Goal: Task Accomplishment & Management: Manage account settings

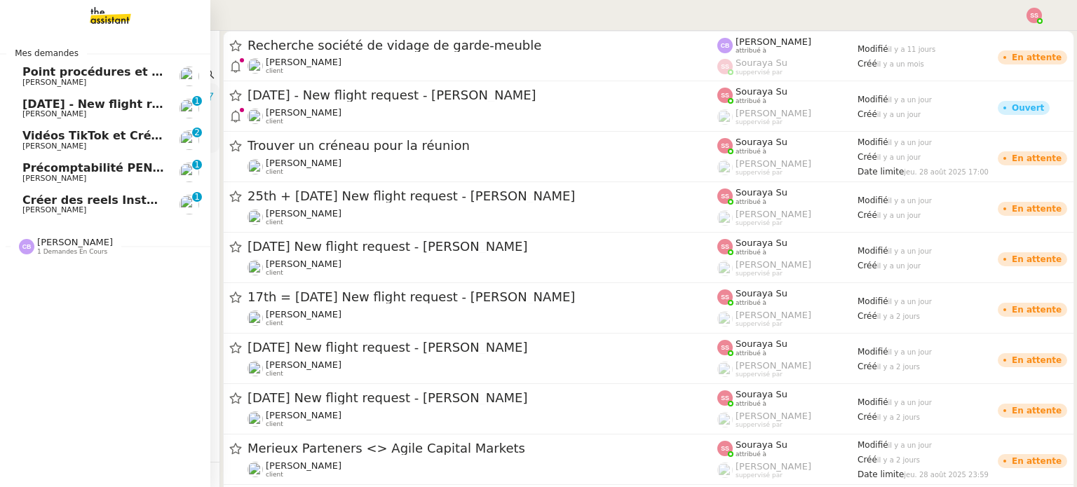
click at [61, 208] on span "[PERSON_NAME]" at bounding box center [54, 209] width 64 height 9
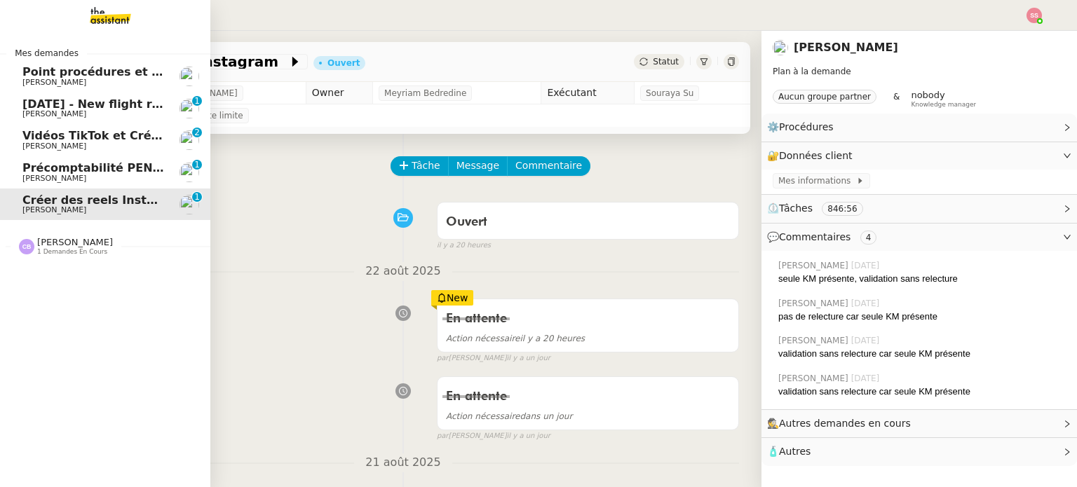
click at [73, 140] on span "Vidéos TikTok et Créatives META - août 2025" at bounding box center [162, 135] width 281 height 13
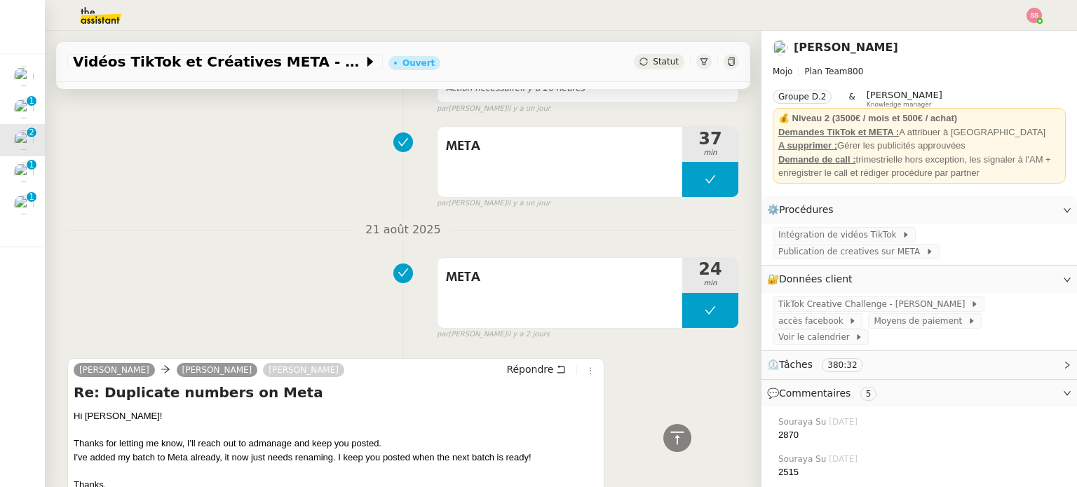
scroll to position [561, 0]
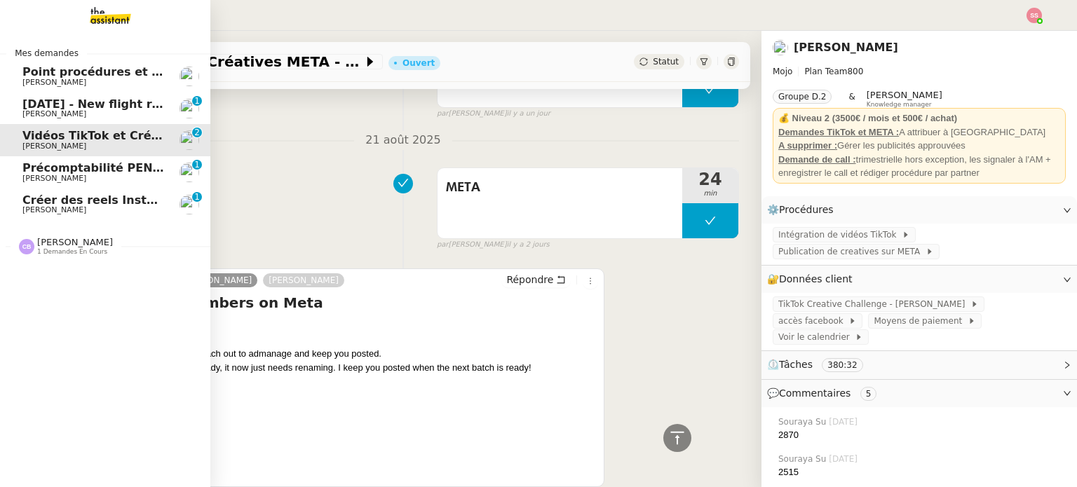
click at [57, 204] on span "Créer des reels Instagram" at bounding box center [104, 200] width 165 height 13
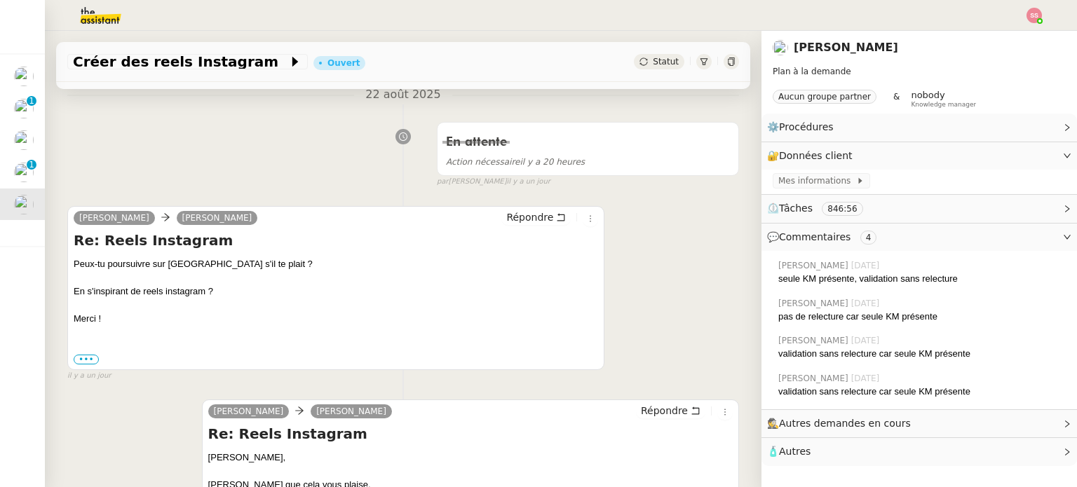
scroll to position [210, 0]
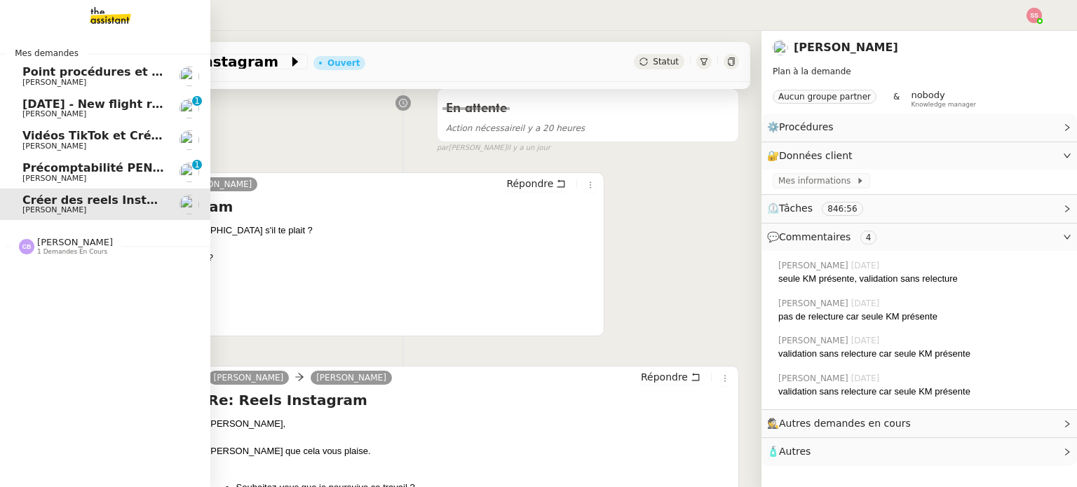
click at [57, 165] on span "Précomptabilité PENNYLANE - août 2025" at bounding box center [150, 167] width 257 height 13
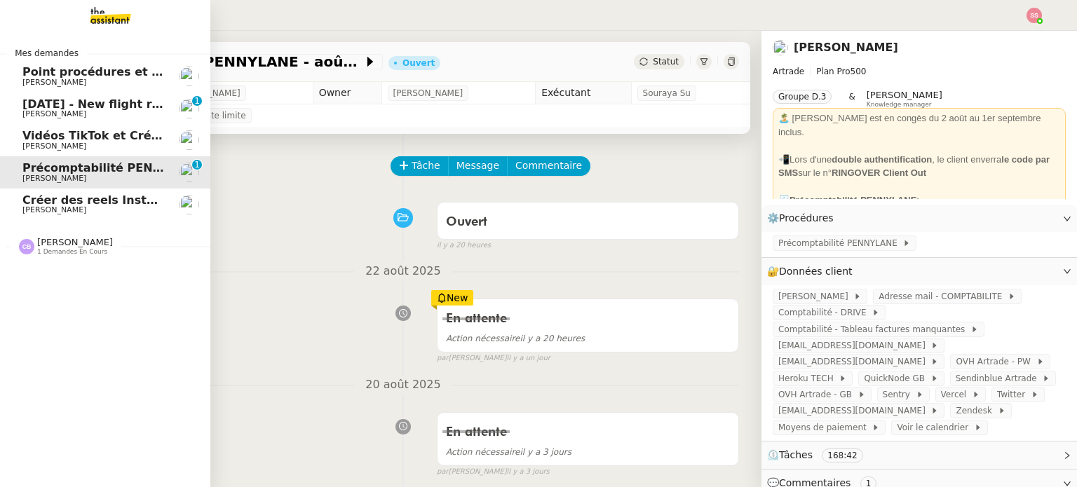
click at [142, 96] on link "[DATE] - New flight request - [PERSON_NAME] [PERSON_NAME] 0 1 2 3 4 5 6 7 8 9" at bounding box center [105, 109] width 210 height 32
